Goal: Book appointment/travel/reservation

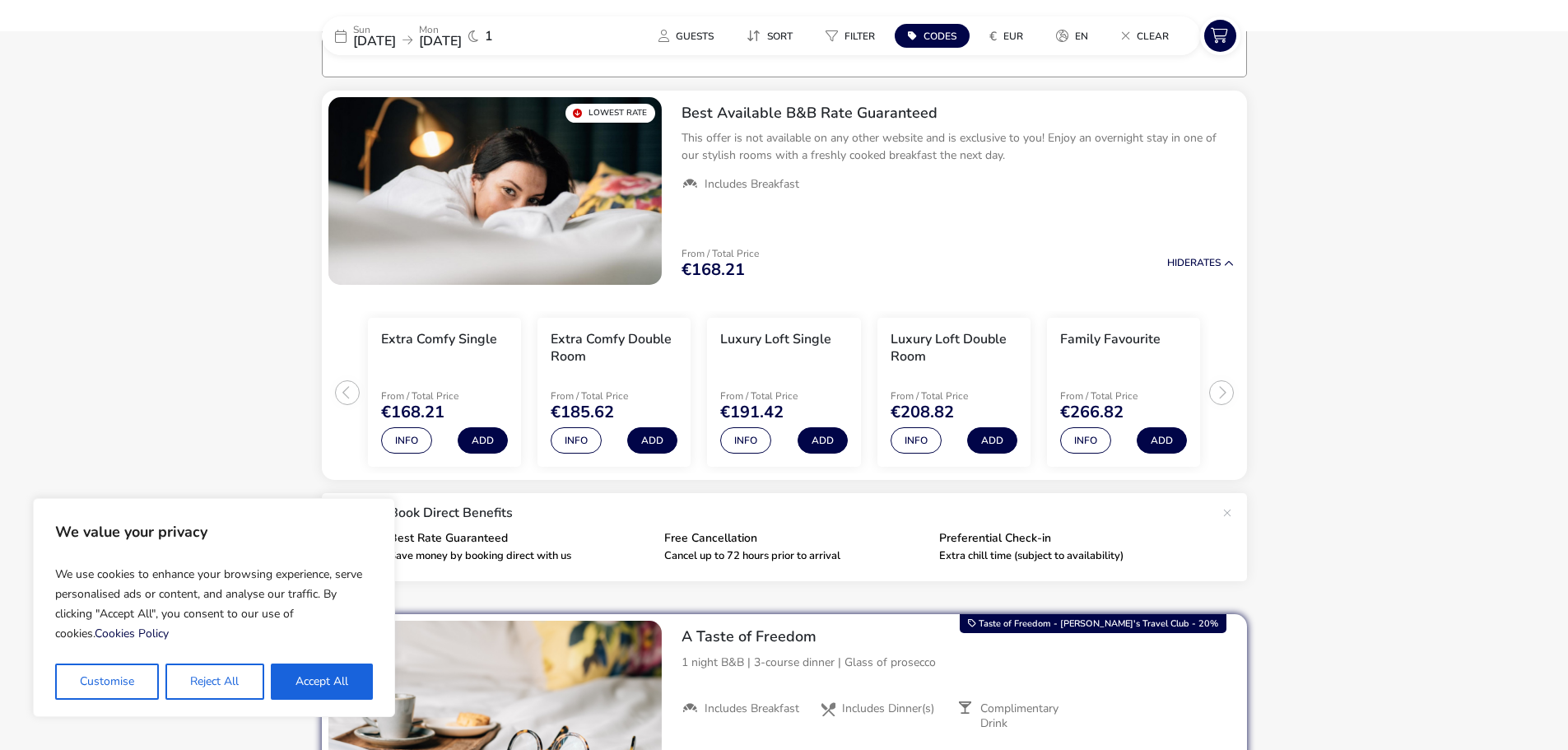
scroll to position [133, 0]
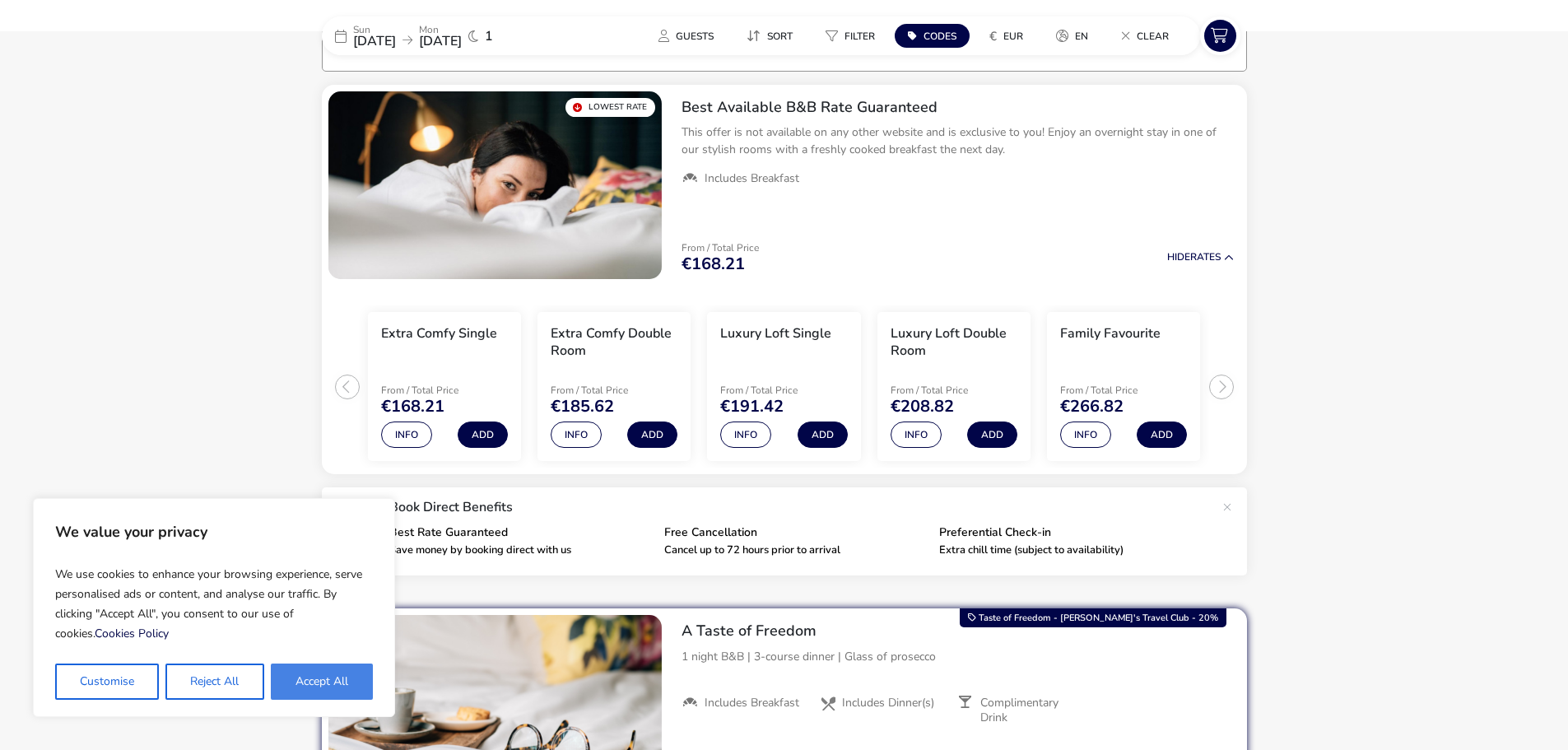
click at [316, 681] on button "Accept All" at bounding box center [321, 682] width 102 height 37
checkbox input "true"
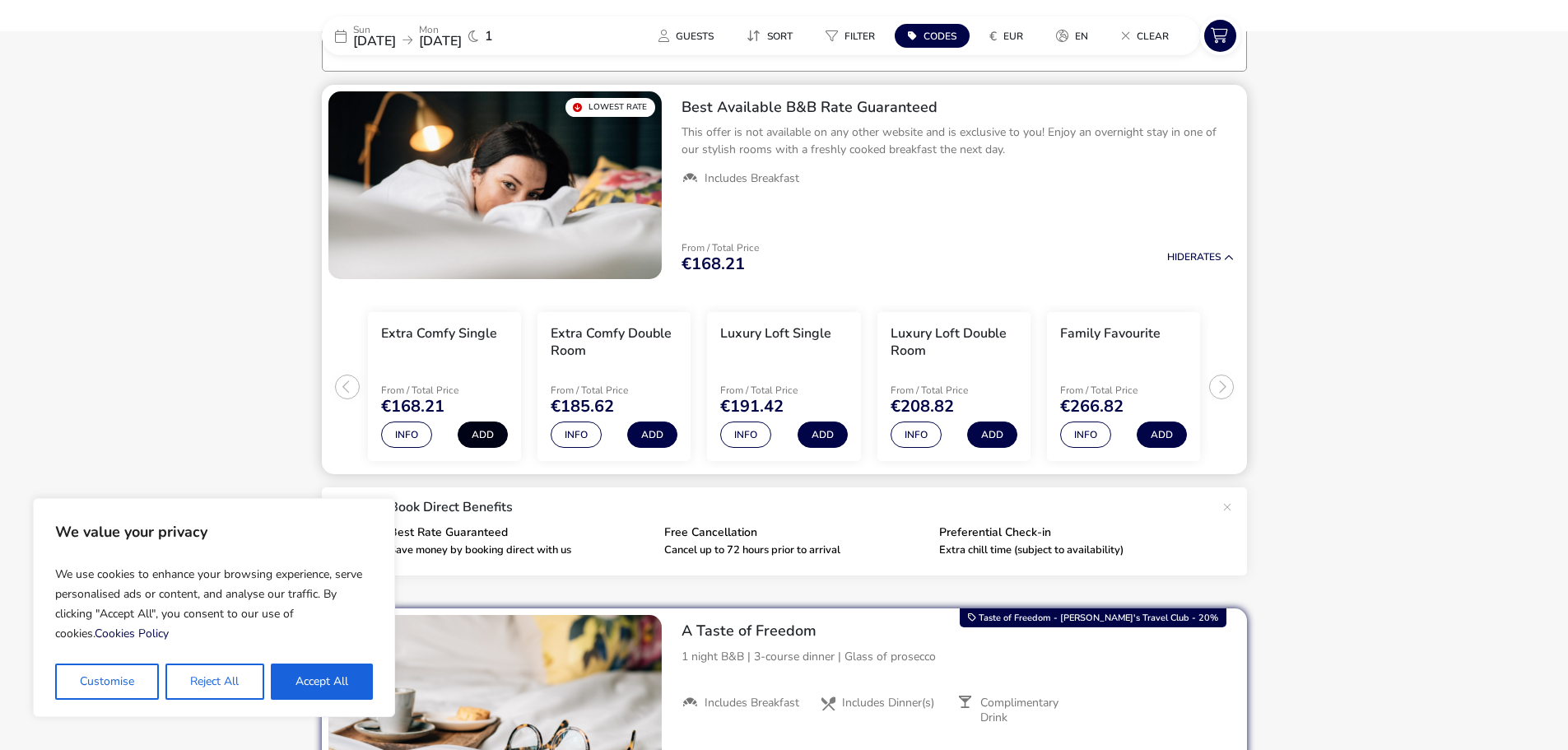
checkbox input "true"
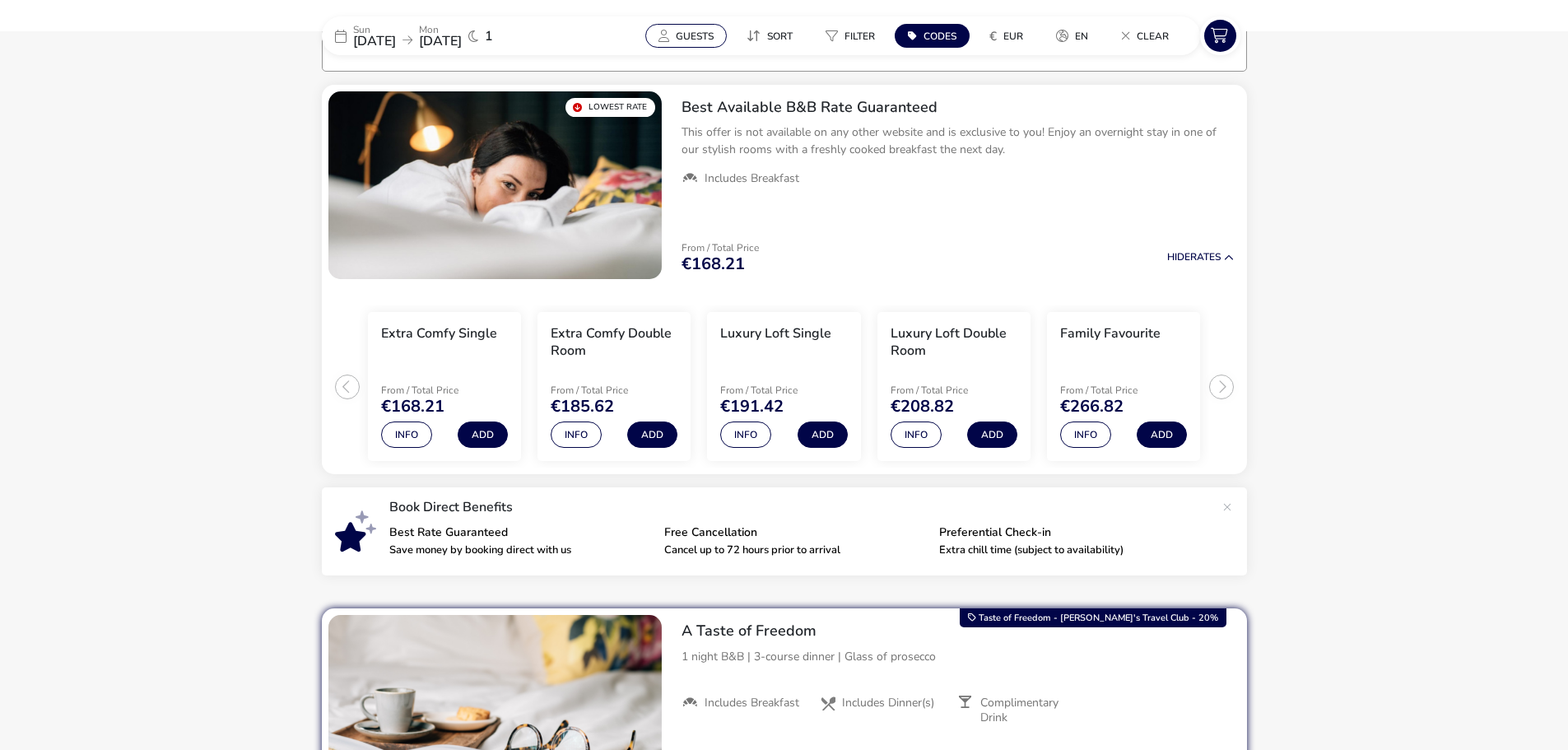
click at [694, 37] on span "Guests" at bounding box center [694, 37] width 37 height 13
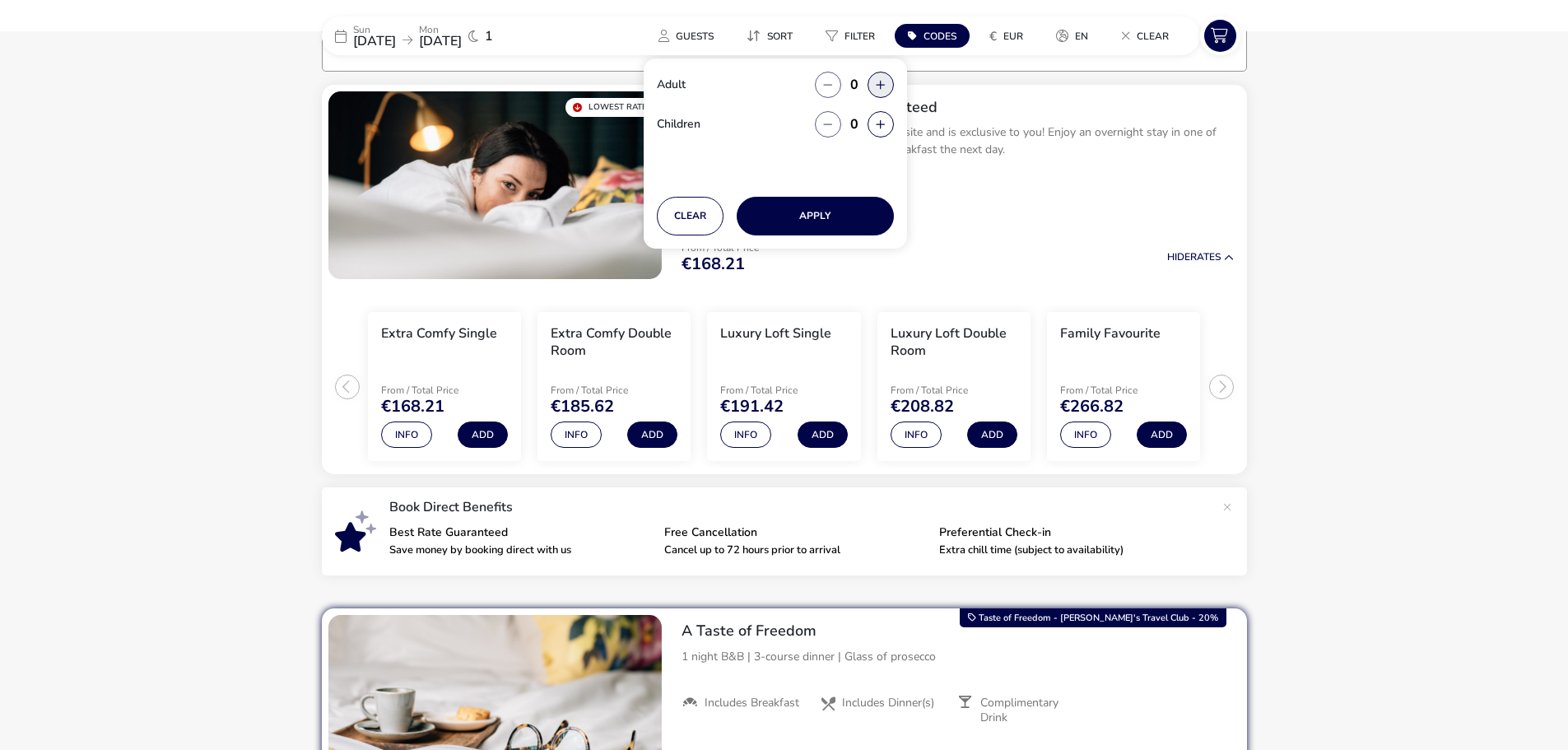
click at [886, 86] on button "button" at bounding box center [881, 85] width 27 height 27
type input "2"
click at [857, 216] on button "Apply" at bounding box center [815, 216] width 157 height 38
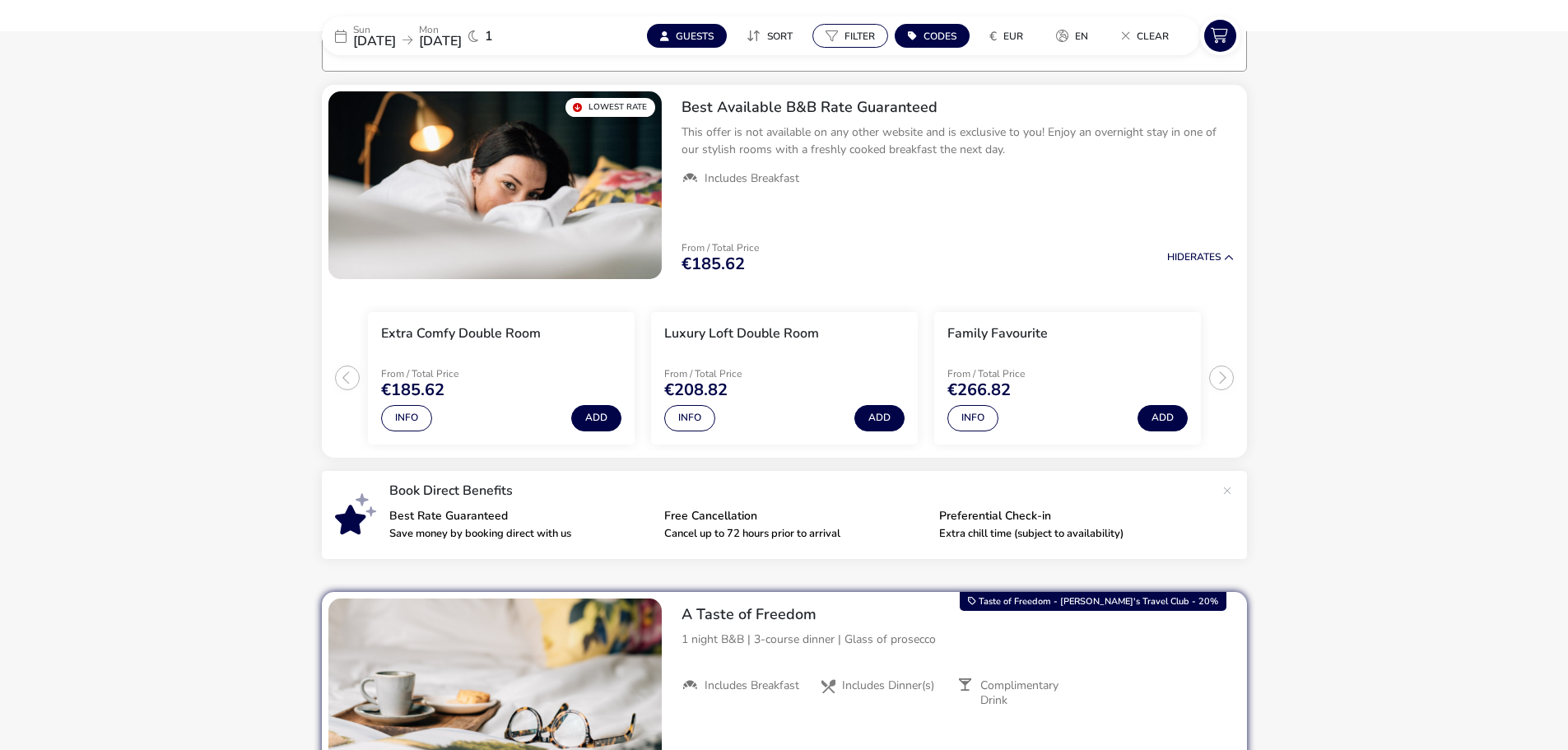
click at [845, 37] on span "Filter" at bounding box center [859, 37] width 31 height 13
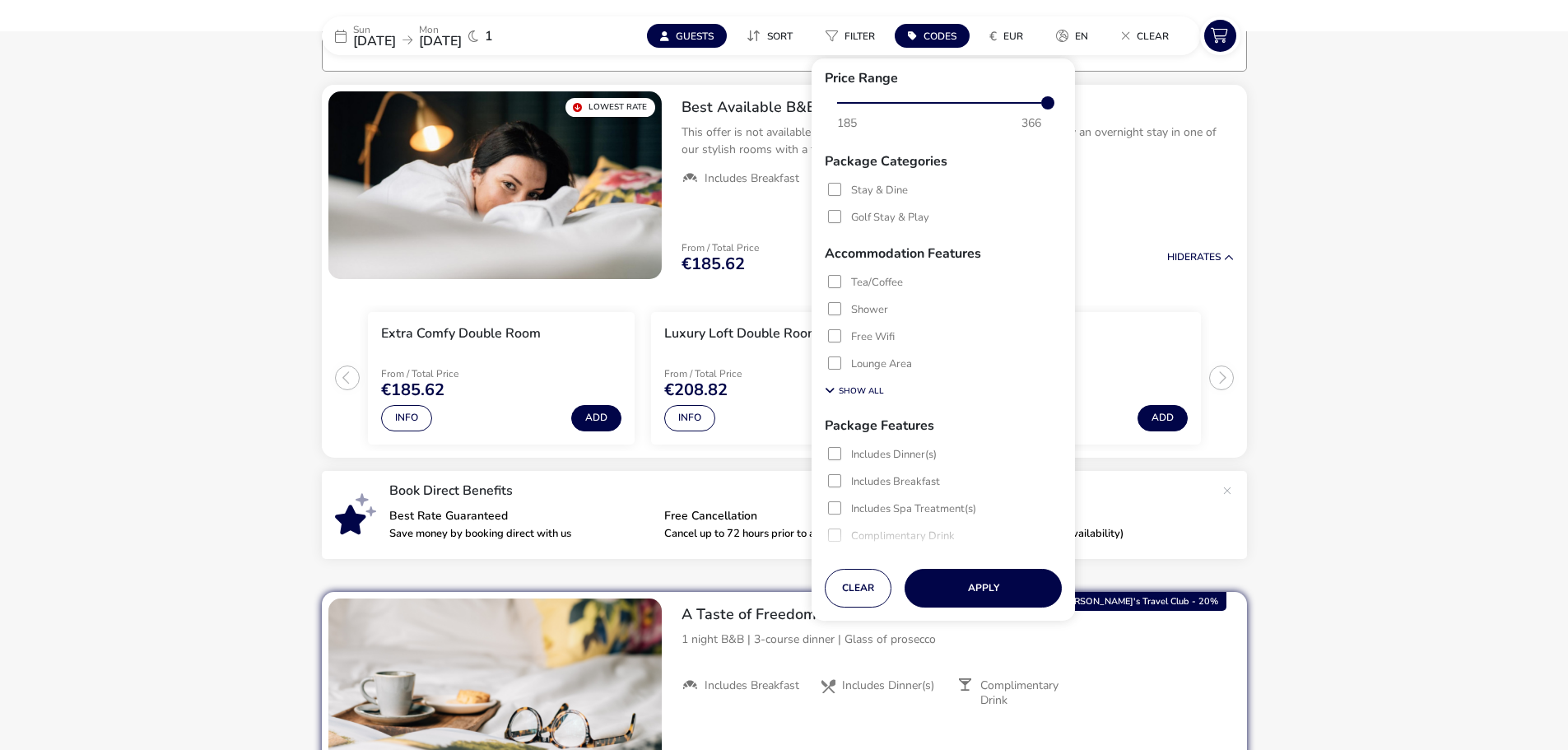
scroll to position [68, 0]
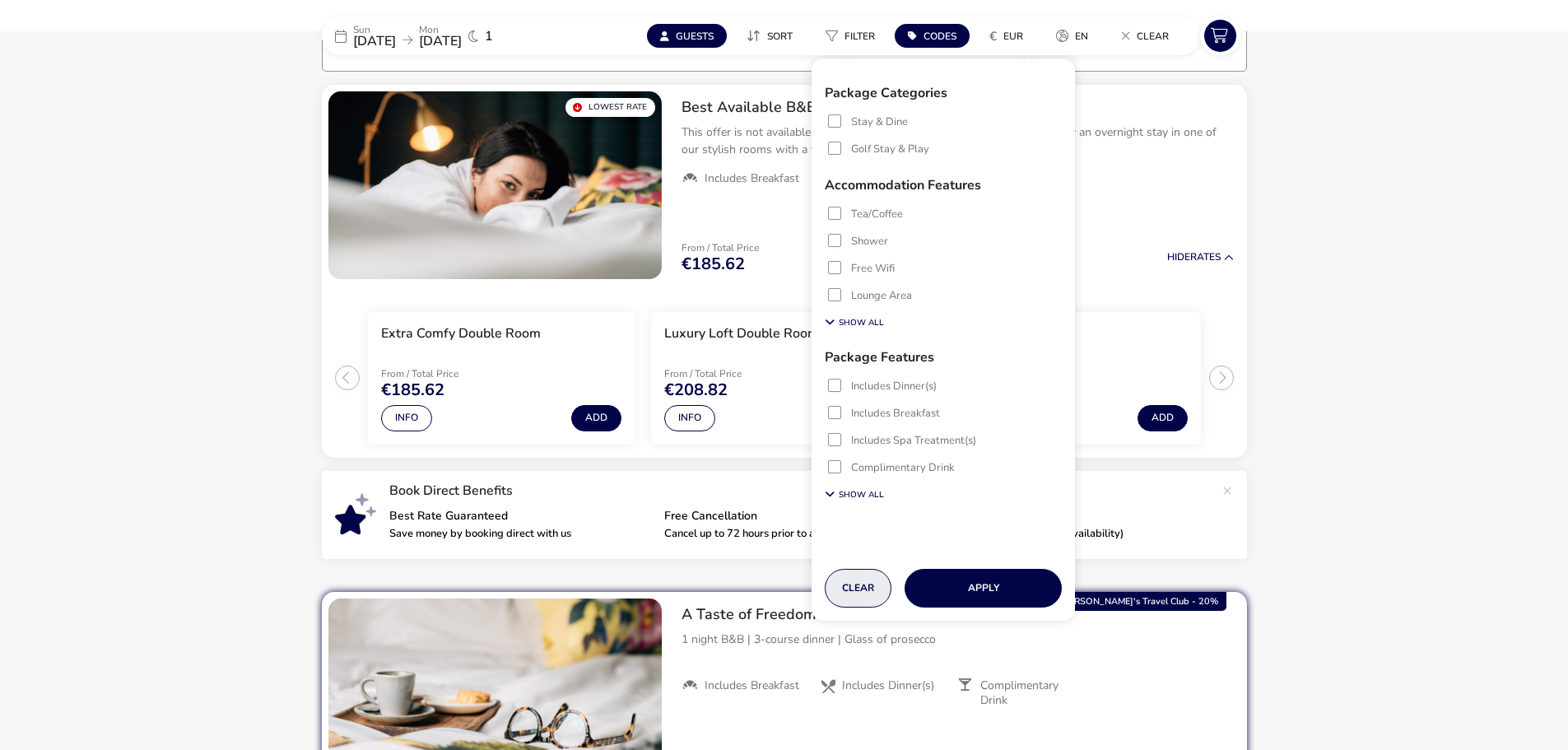
click at [866, 594] on button "Clear" at bounding box center [859, 588] width 67 height 38
click at [868, 587] on button "Clear" at bounding box center [859, 588] width 67 height 38
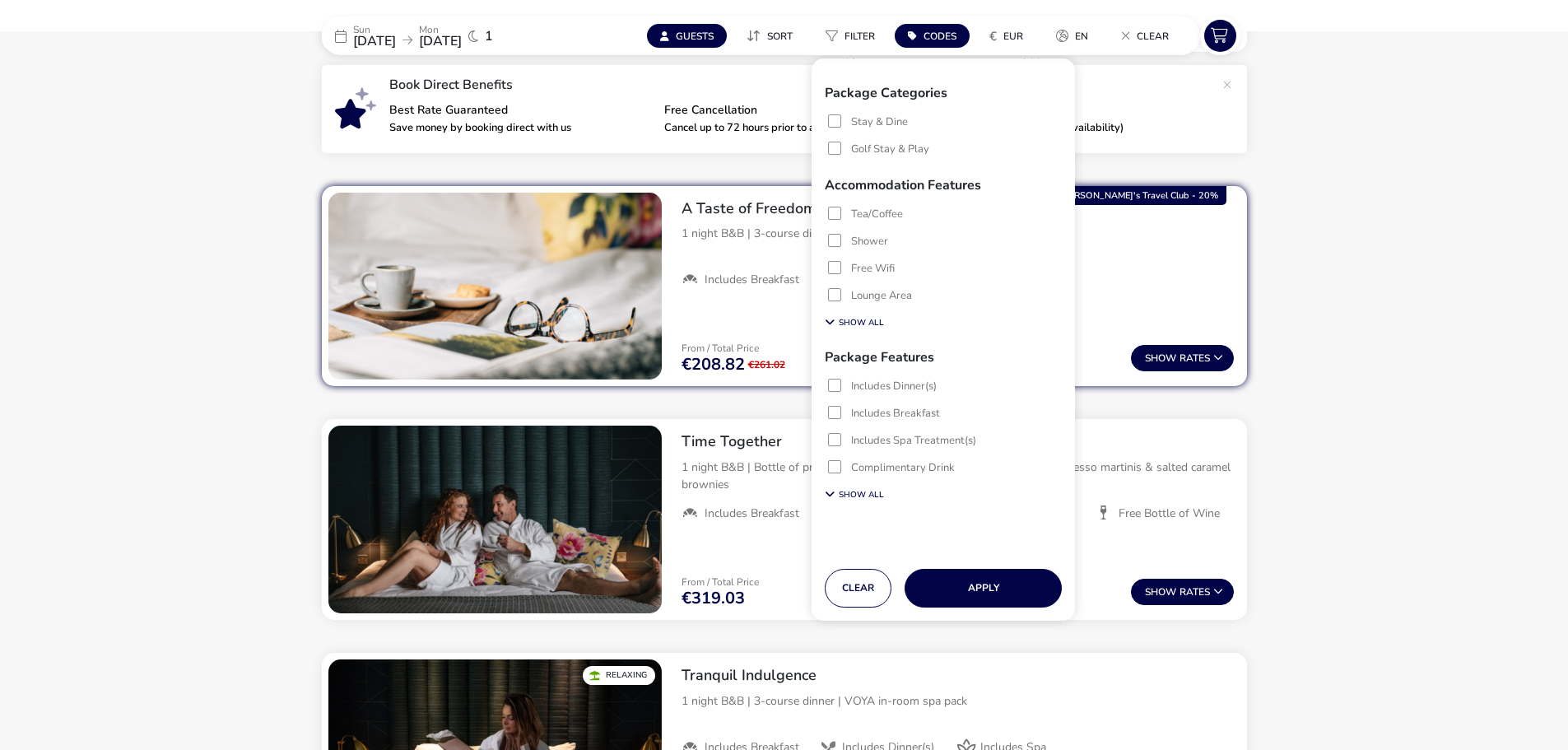
scroll to position [545, 0]
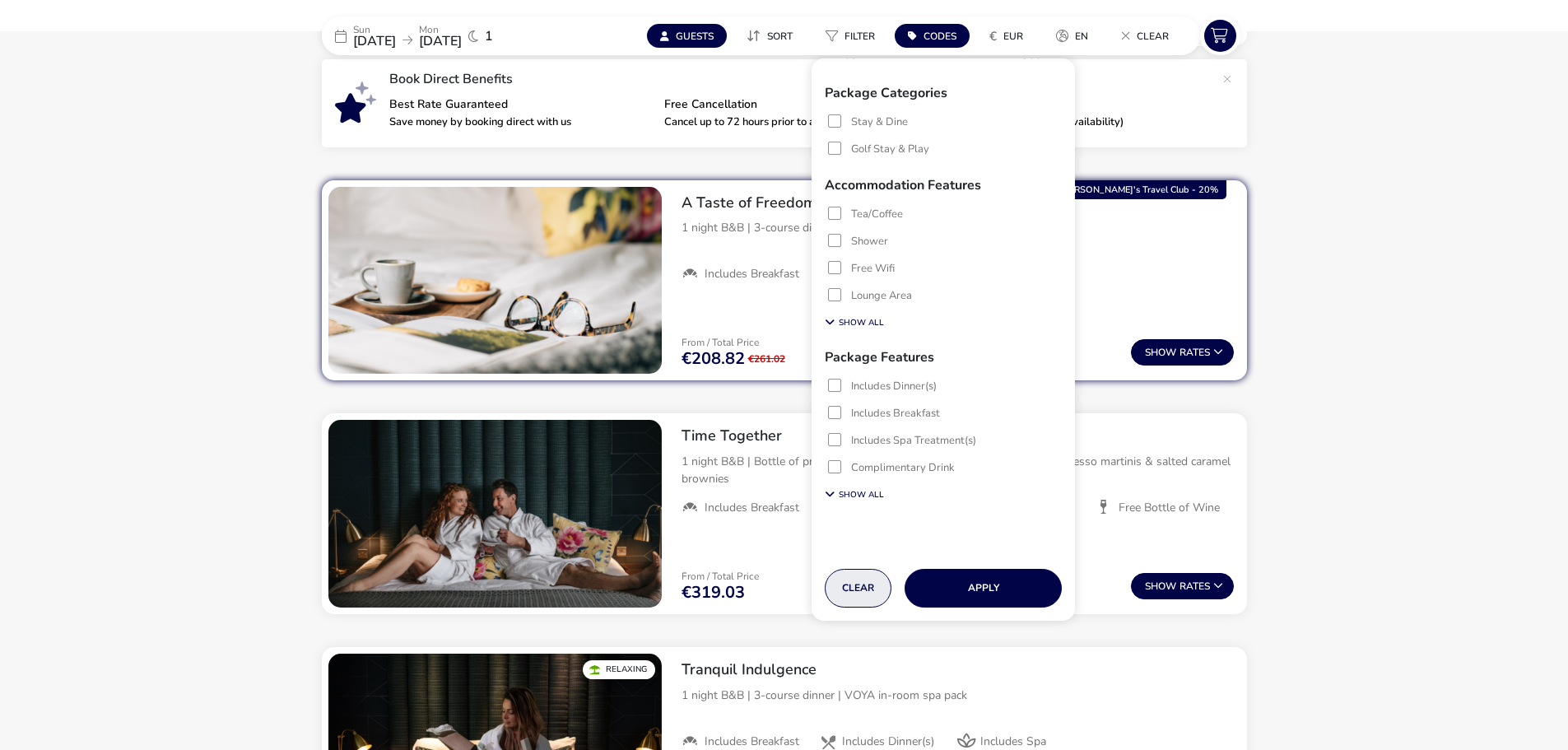
click at [845, 589] on button "Clear" at bounding box center [859, 588] width 67 height 38
click at [972, 581] on button "Apply" at bounding box center [983, 588] width 157 height 38
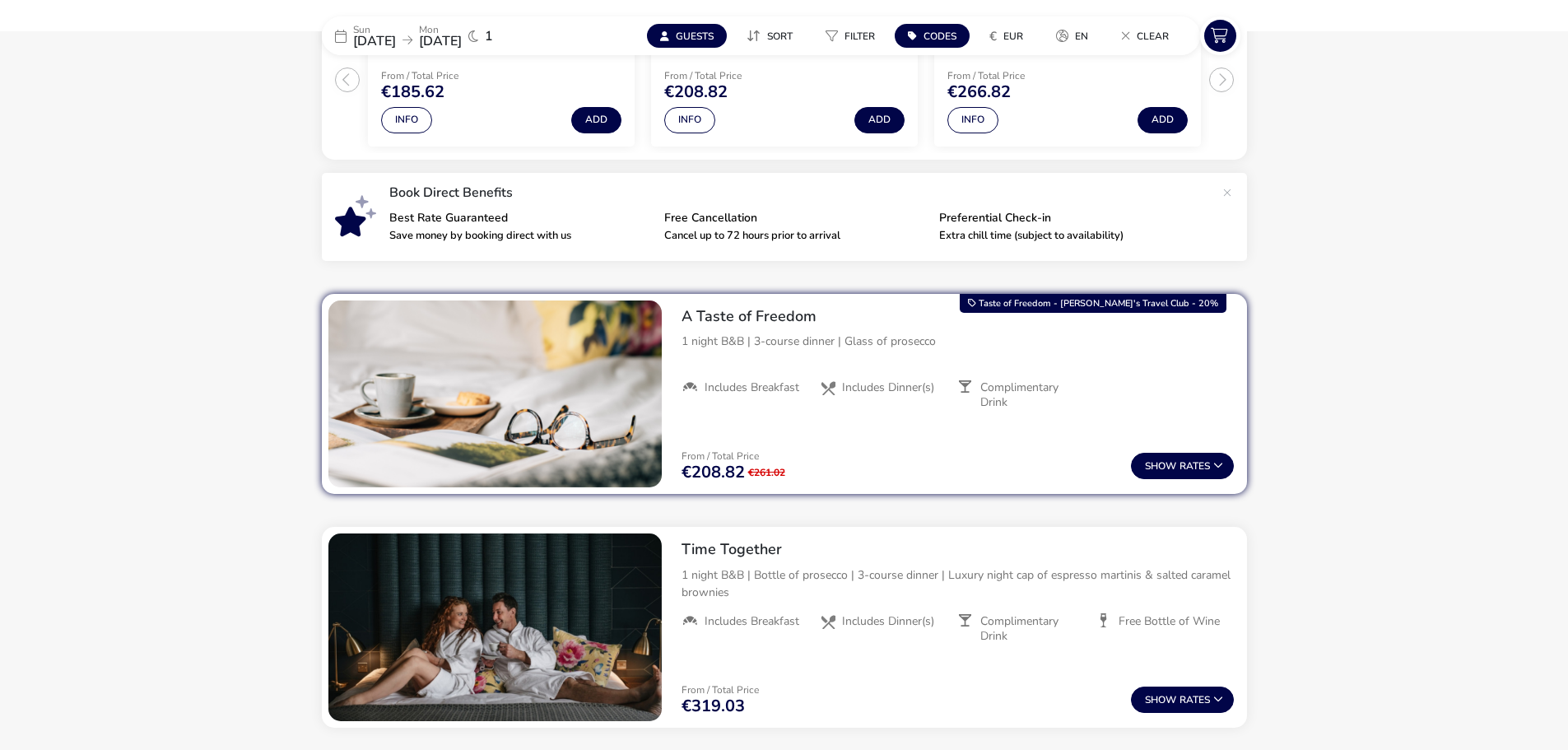
scroll to position [339, 0]
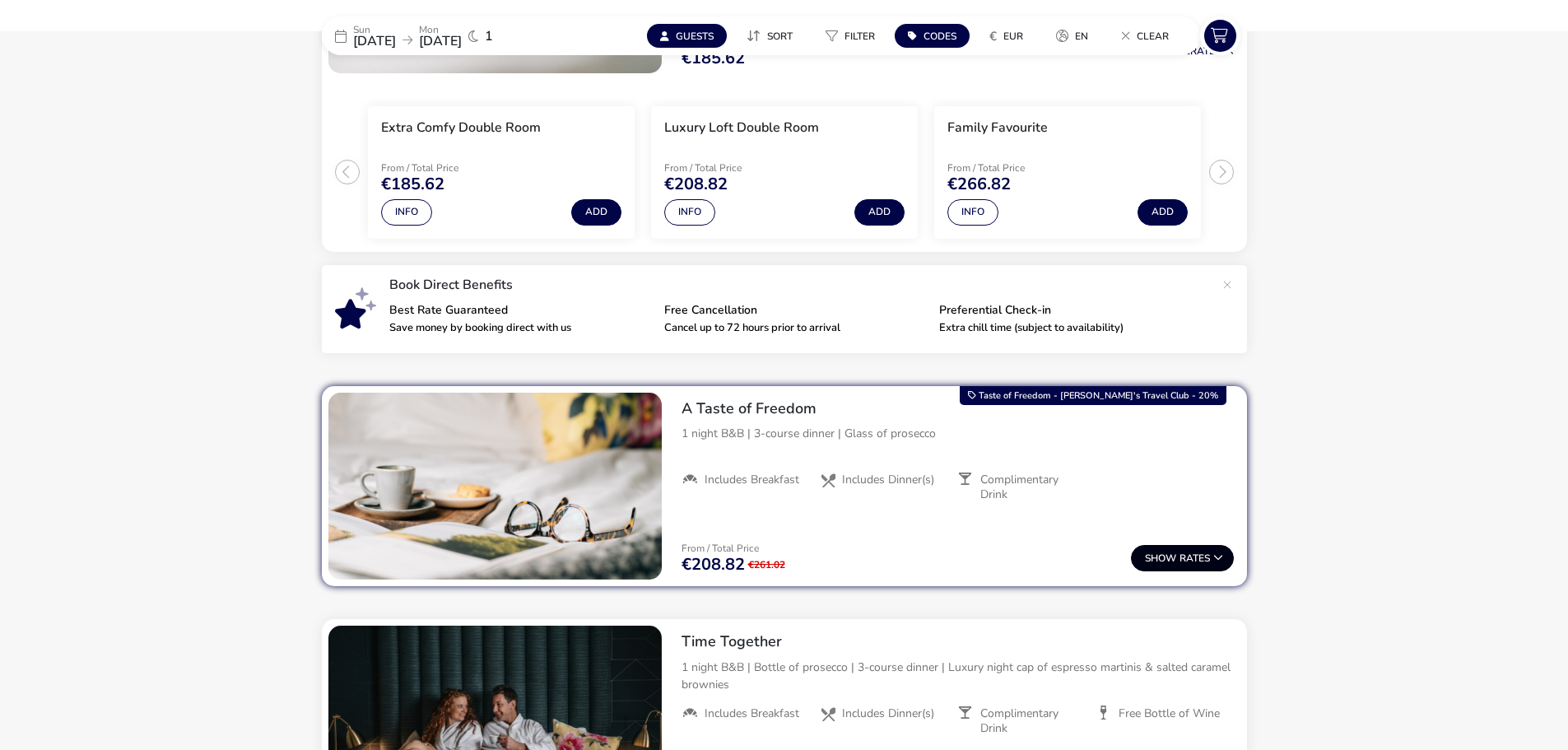
click at [1205, 557] on button "Show Rates" at bounding box center [1182, 559] width 103 height 27
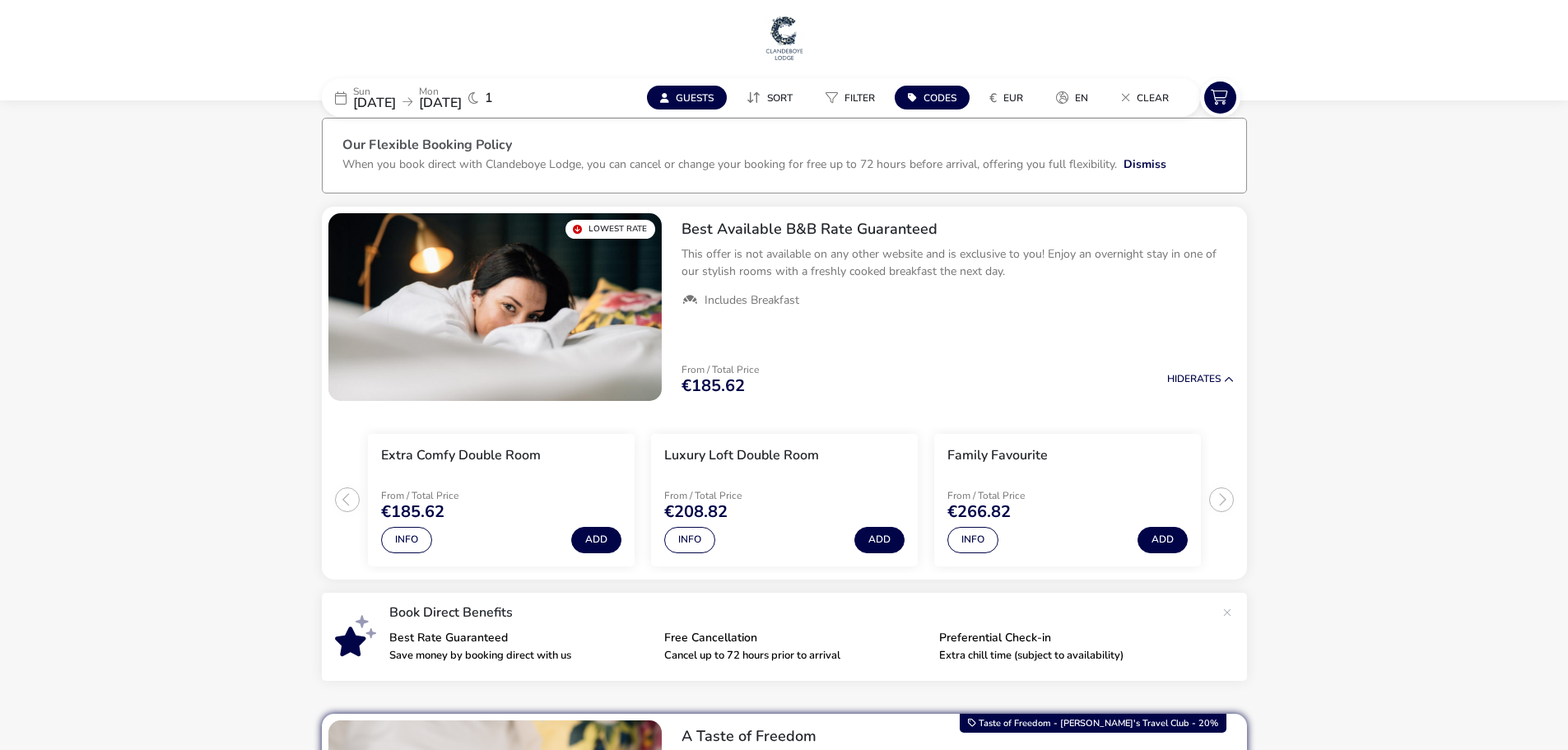
scroll to position [0, 0]
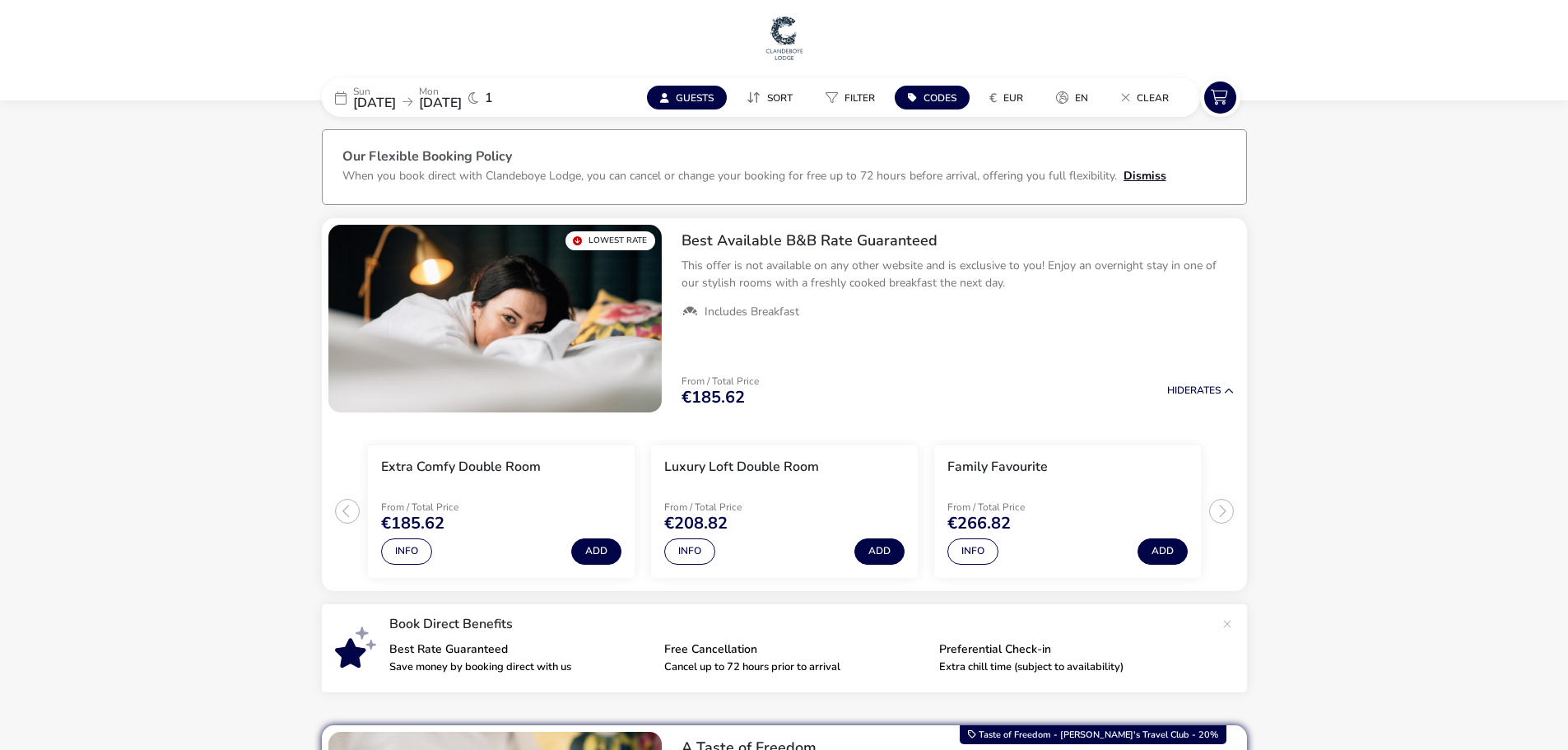
click at [1147, 175] on button "Dismiss" at bounding box center [1145, 176] width 42 height 17
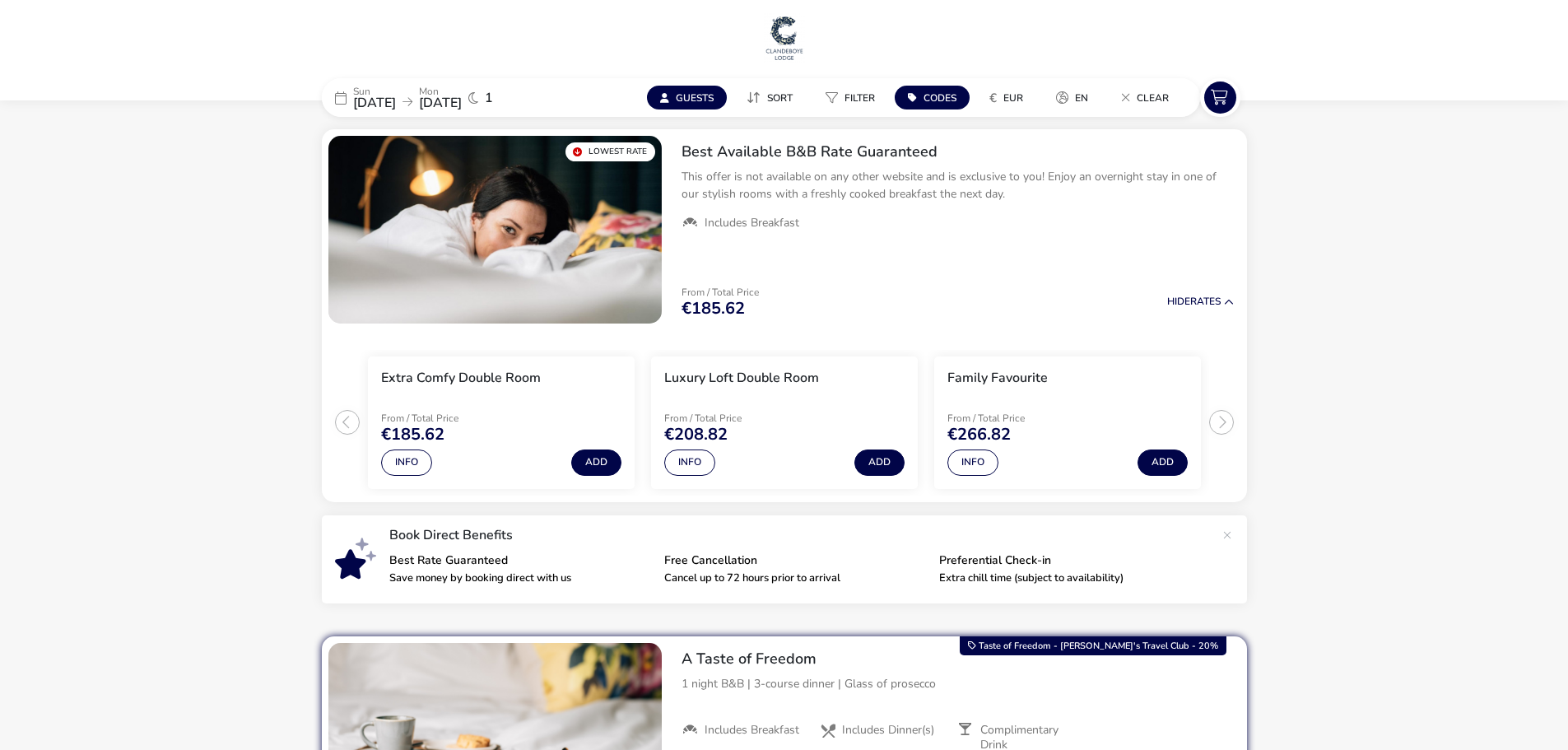
click at [462, 100] on span "[DATE]" at bounding box center [440, 103] width 42 height 18
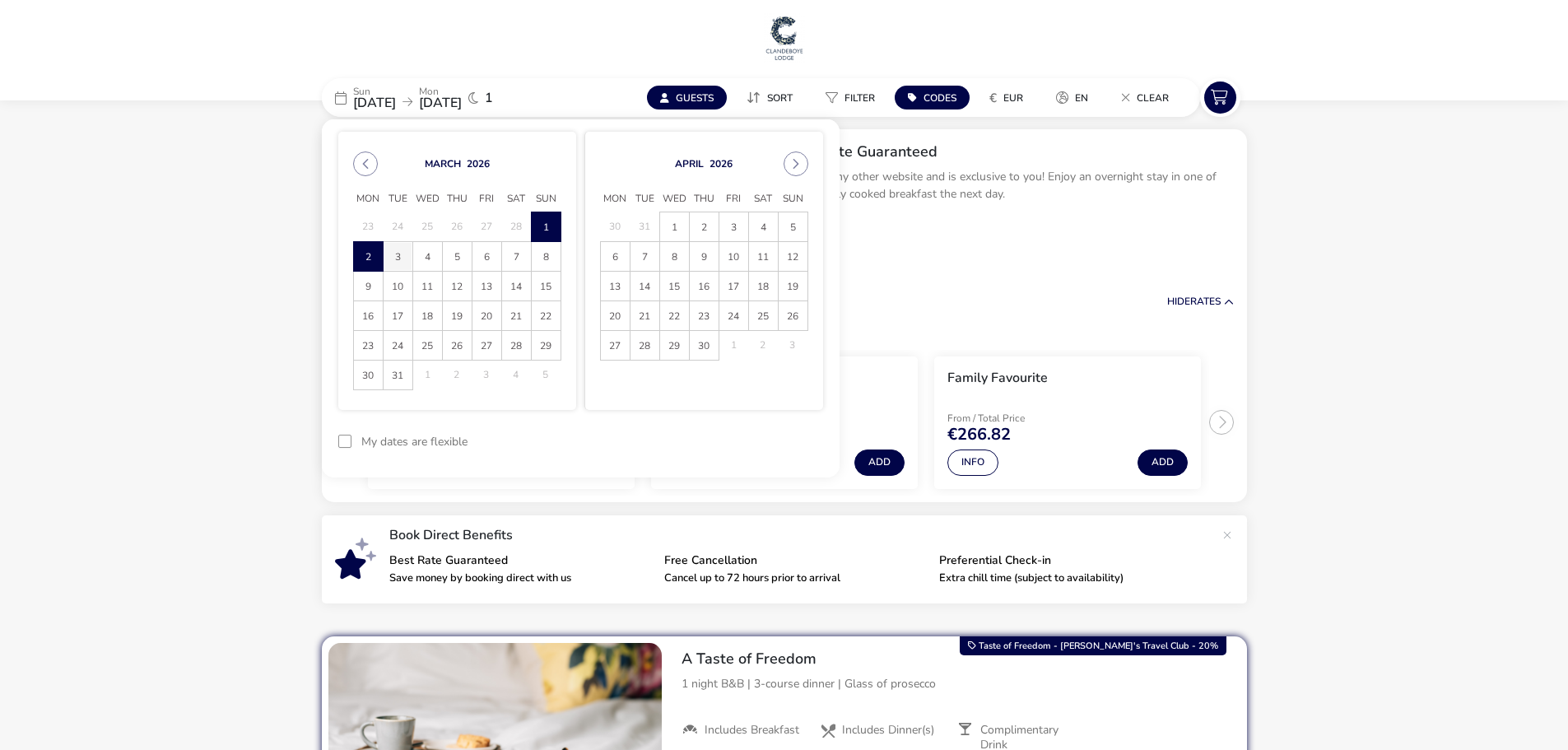
click at [395, 257] on span "3" at bounding box center [398, 256] width 29 height 29
click at [376, 259] on span "2" at bounding box center [368, 256] width 29 height 29
click at [392, 257] on span "3" at bounding box center [398, 256] width 29 height 29
click at [773, 445] on button "Apply Dates" at bounding box center [773, 441] width 101 height 38
